Goal: Check status: Check status

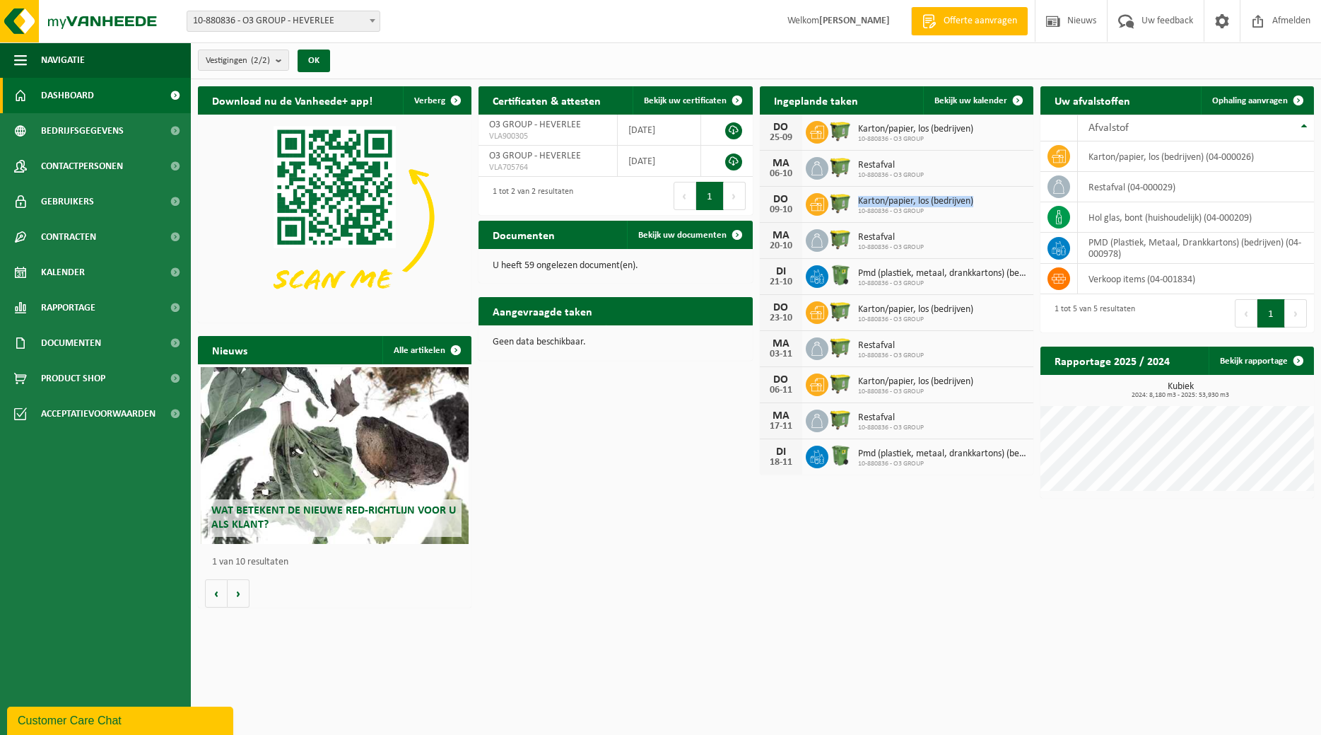
drag, startPoint x: 976, startPoint y: 201, endPoint x: 854, endPoint y: 197, distance: 121.7
click at [858, 197] on span "Karton/papier, los (bedrijven)" at bounding box center [915, 201] width 115 height 11
copy span "Karton/papier, los (bedrijven)"
drag, startPoint x: 897, startPoint y: 239, endPoint x: 847, endPoint y: 240, distance: 49.5
click at [858, 240] on span "Restafval" at bounding box center [891, 237] width 66 height 11
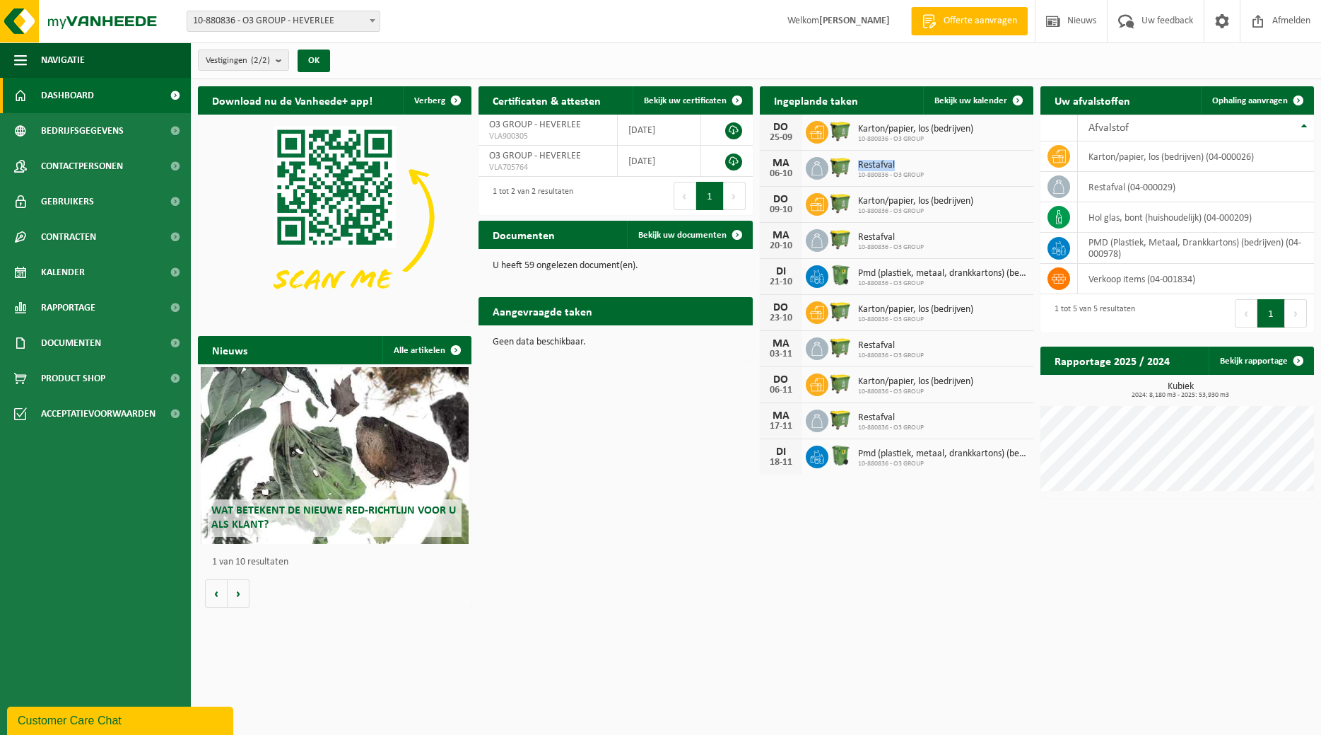
drag, startPoint x: 897, startPoint y: 161, endPoint x: 856, endPoint y: 166, distance: 40.6
click at [858, 166] on span "Restafval" at bounding box center [891, 165] width 66 height 11
copy span "Restafval"
click at [880, 127] on span "Karton/papier, los (bedrijven)" at bounding box center [915, 129] width 115 height 11
drag, startPoint x: 858, startPoint y: 127, endPoint x: 981, endPoint y: 131, distance: 123.8
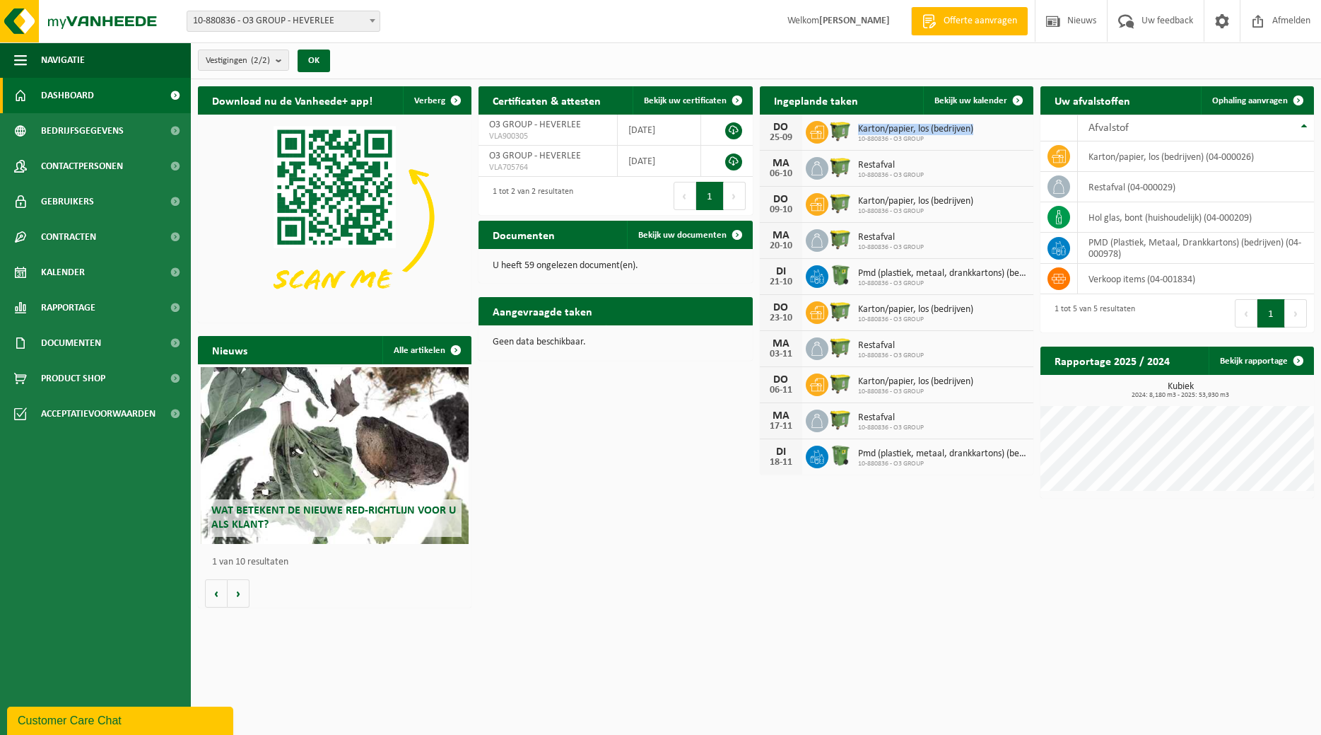
click at [974, 131] on div "Karton/papier, los (bedrijven) 10-880836 - O3 GROUP" at bounding box center [912, 133] width 122 height 22
copy span "Karton/papier, los (bedrijven)"
click at [899, 164] on span "Restafval" at bounding box center [891, 165] width 66 height 11
drag, startPoint x: 899, startPoint y: 164, endPoint x: 849, endPoint y: 163, distance: 50.2
click at [858, 163] on span "Restafval" at bounding box center [891, 165] width 66 height 11
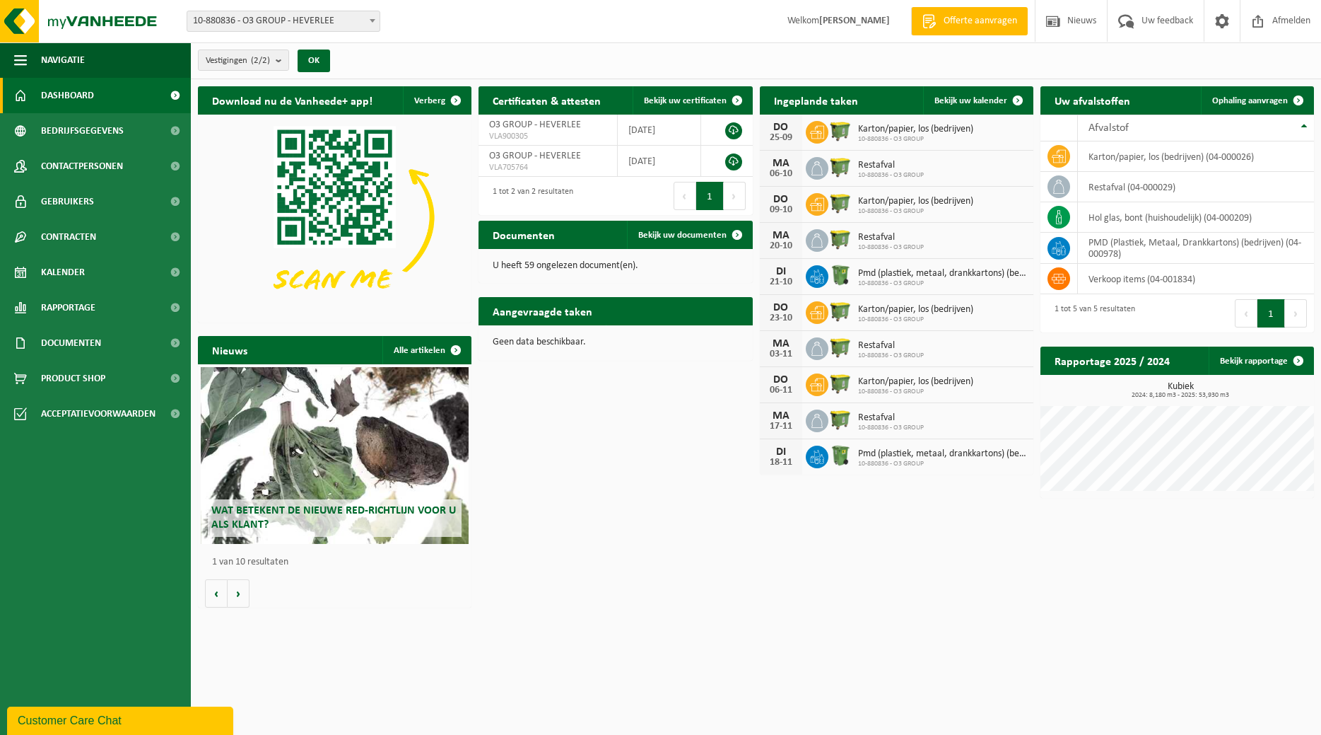
click at [959, 213] on span "10-880836 - O3 GROUP" at bounding box center [915, 211] width 115 height 8
drag, startPoint x: 899, startPoint y: 234, endPoint x: 855, endPoint y: 235, distance: 43.8
click at [858, 235] on span "Restafval" at bounding box center [891, 237] width 66 height 11
copy span "Restafval"
drag, startPoint x: 857, startPoint y: 269, endPoint x: 1006, endPoint y: 275, distance: 149.3
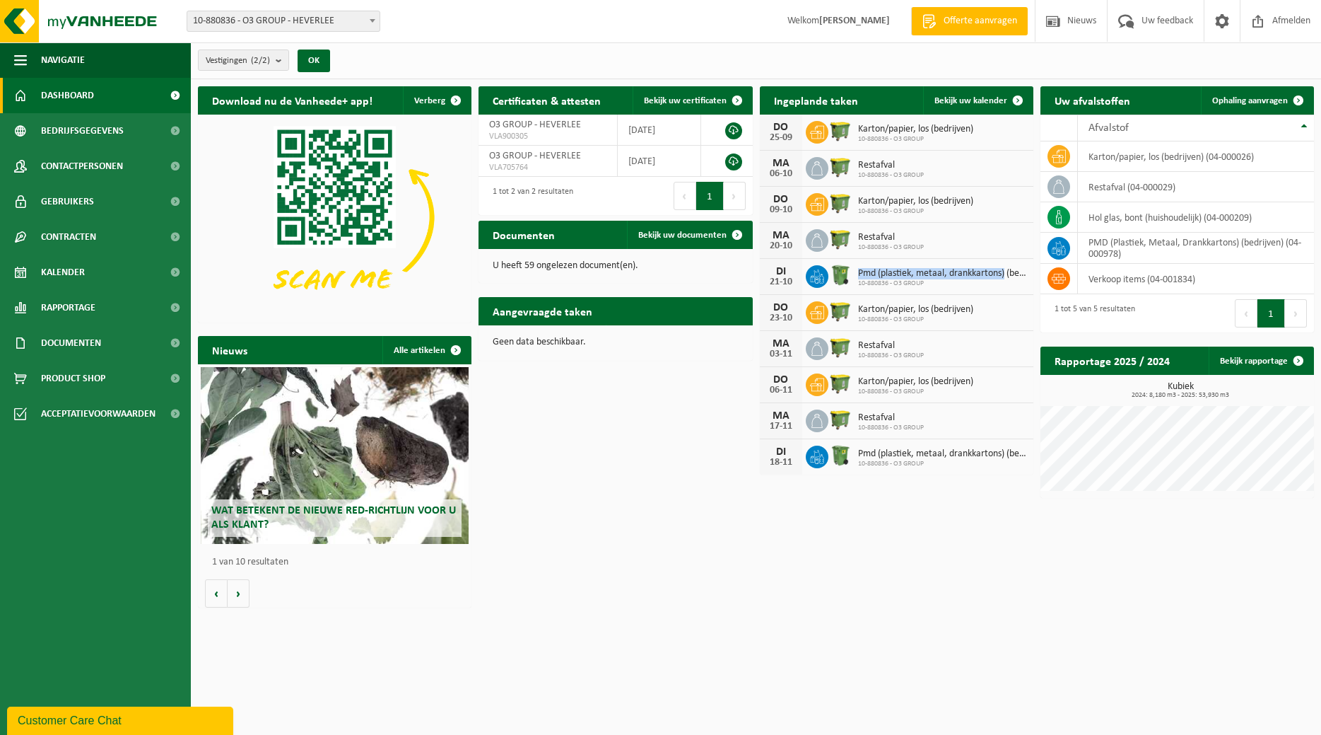
click at [1006, 275] on div "Pmd (plastiek, metaal, drankkartons) (bedrijven) 10-880836 - O3 GROUP" at bounding box center [938, 277] width 175 height 22
copy span "Pmd (plastiek, metaal, drankkartons)"
click at [988, 100] on span "Bekijk uw kalender" at bounding box center [971, 100] width 73 height 9
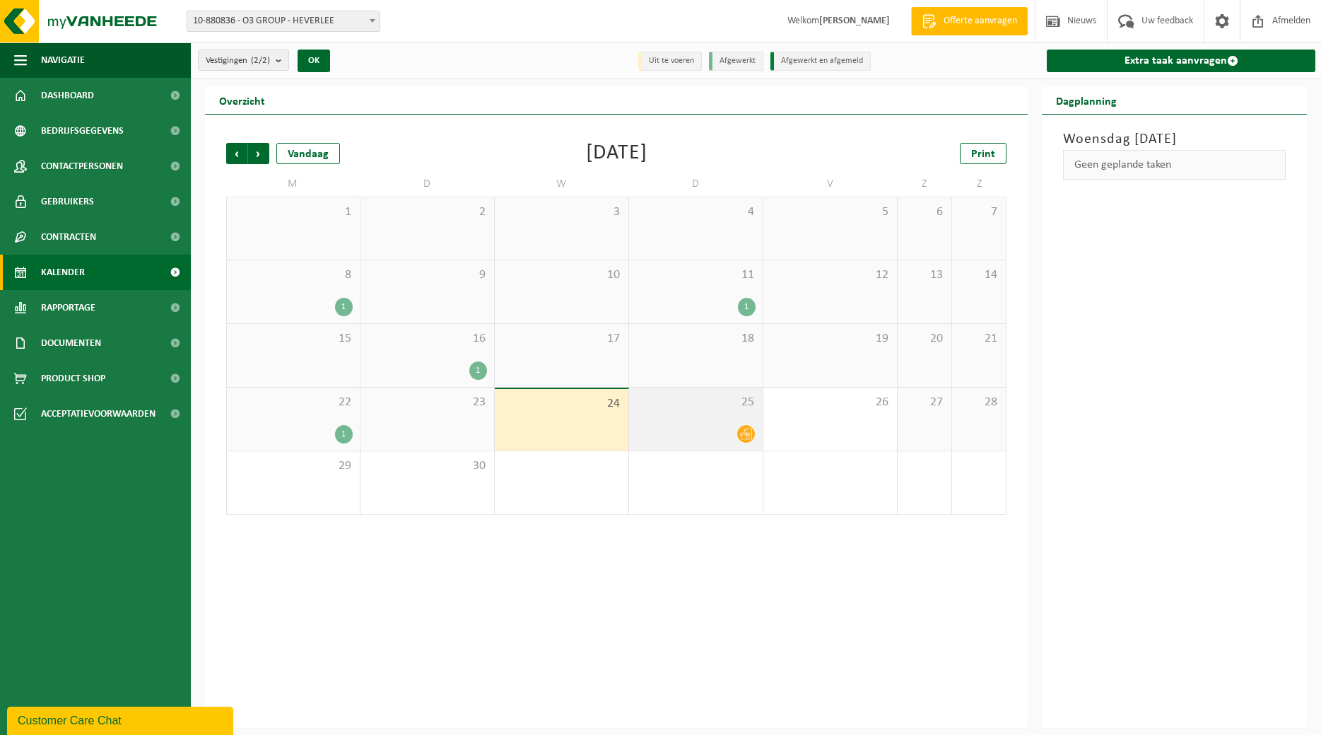
click at [744, 433] on icon at bounding box center [746, 434] width 12 height 12
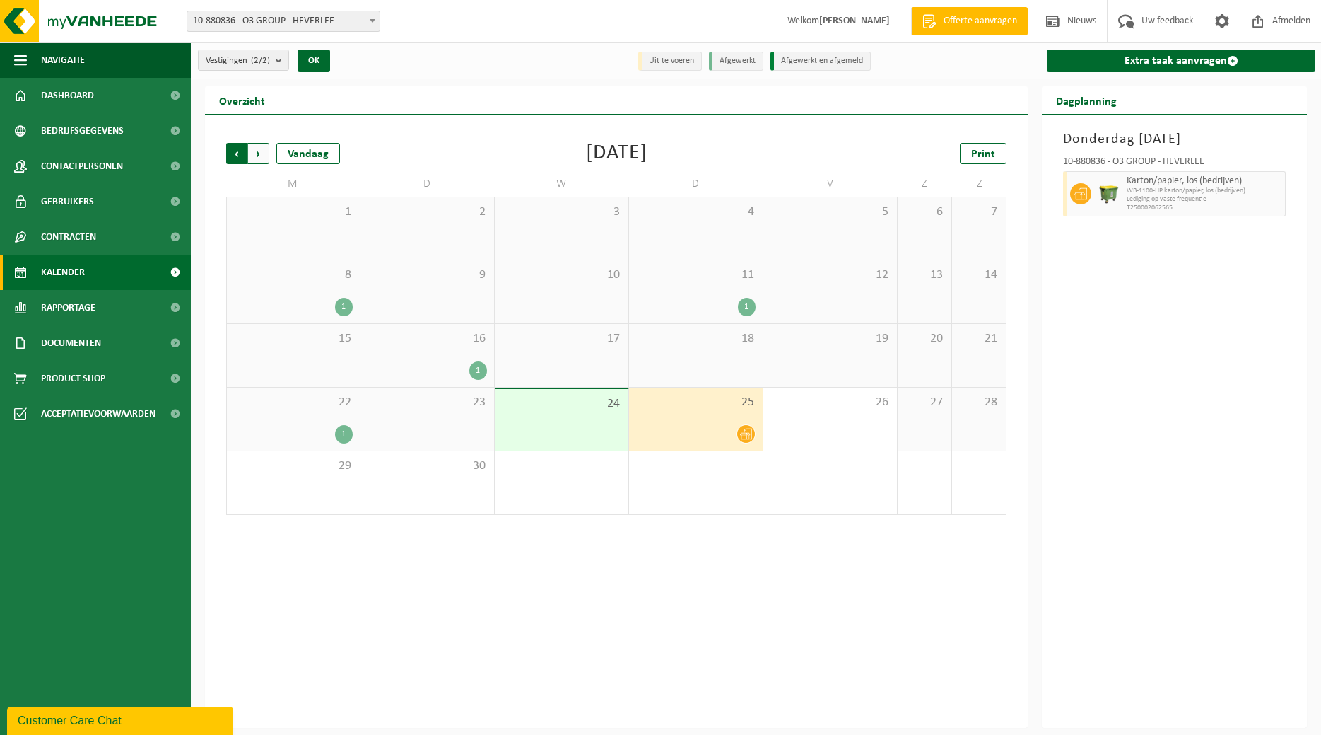
click at [263, 154] on span "Volgende" at bounding box center [258, 153] width 21 height 21
